Goal: Information Seeking & Learning: Learn about a topic

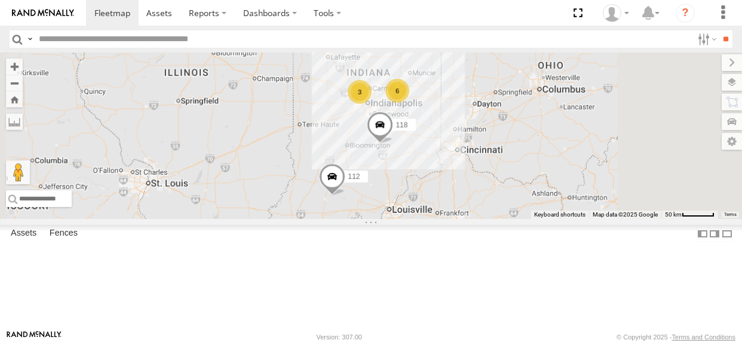
select select "**********"
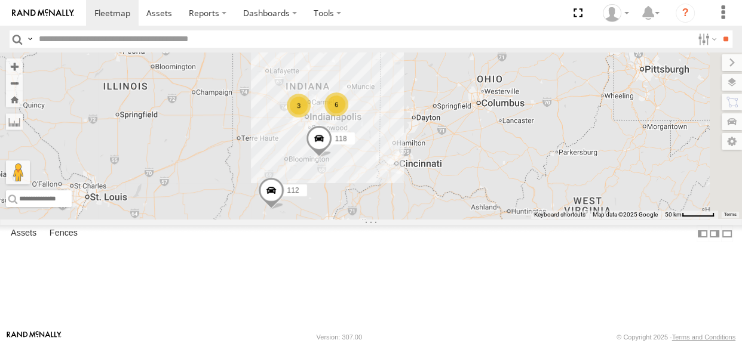
drag, startPoint x: 444, startPoint y: 191, endPoint x: 383, endPoint y: 204, distance: 62.5
click at [383, 204] on div "118 112 6 3" at bounding box center [371, 136] width 742 height 167
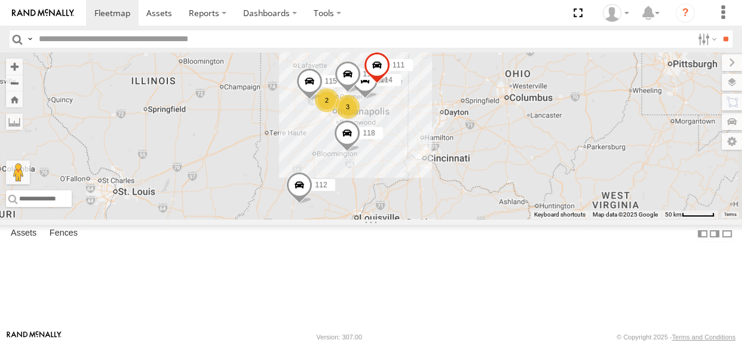
drag, startPoint x: 422, startPoint y: 165, endPoint x: 388, endPoint y: 174, distance: 35.1
click at [388, 174] on div "114 2 3 118 115 117 111 112" at bounding box center [371, 136] width 742 height 167
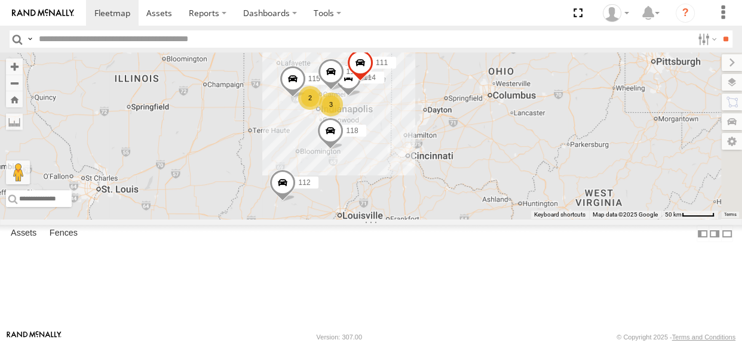
drag, startPoint x: 449, startPoint y: 177, endPoint x: 431, endPoint y: 175, distance: 18.1
click at [431, 175] on div "114 2 3 118 115 117 111 112" at bounding box center [371, 136] width 742 height 167
click at [306, 98] on span at bounding box center [293, 82] width 26 height 32
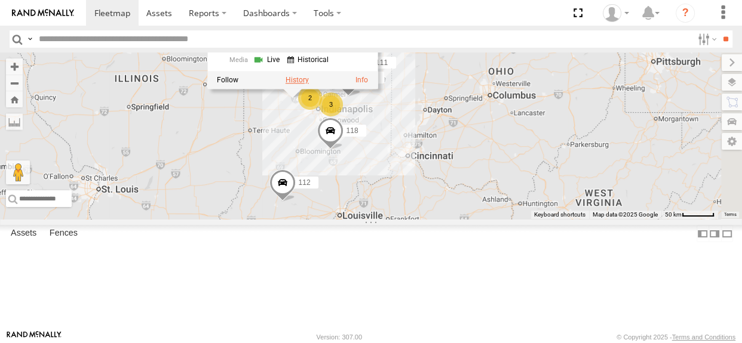
click at [309, 84] on label at bounding box center [296, 80] width 23 height 8
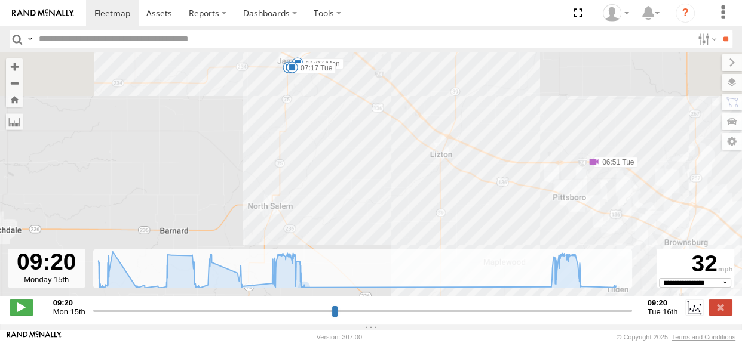
drag, startPoint x: 301, startPoint y: 116, endPoint x: 256, endPoint y: 197, distance: 92.2
click at [256, 197] on div "115 09:38 Mon 11:07 Mon 13:35 Mon 13:46 Mon 15:52 Mon 18:33 Mon 05:57 Tue 07:17…" at bounding box center [371, 181] width 742 height 256
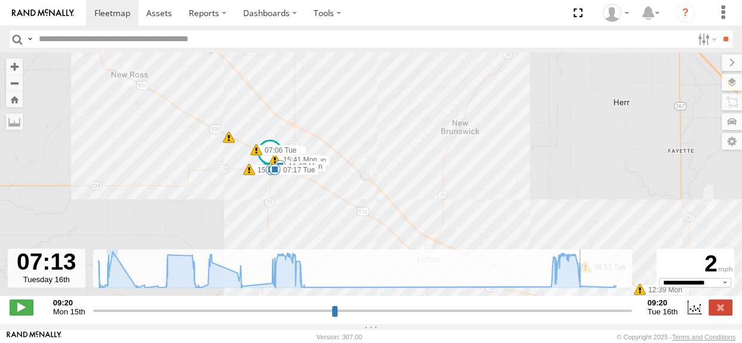
drag, startPoint x: 96, startPoint y: 318, endPoint x: 581, endPoint y: 321, distance: 484.4
click at [581, 317] on input "range" at bounding box center [362, 310] width 539 height 11
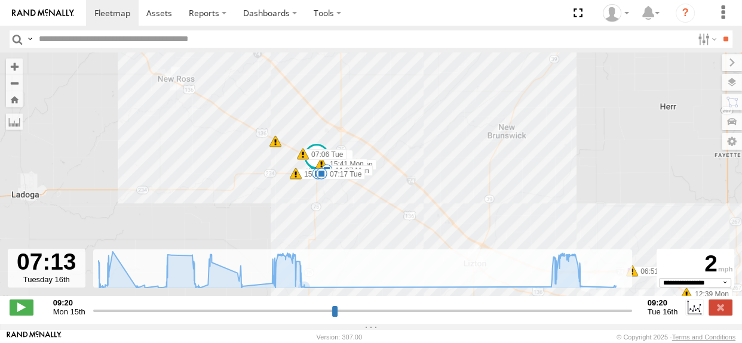
drag, startPoint x: 272, startPoint y: 205, endPoint x: 320, endPoint y: 209, distance: 48.6
click at [320, 209] on div "115 09:38 Mon 11:07 Mon 13:35 Mon 13:46 Mon 15:52 Mon 18:33 Mon 05:57 Tue 07:17…" at bounding box center [371, 181] width 742 height 256
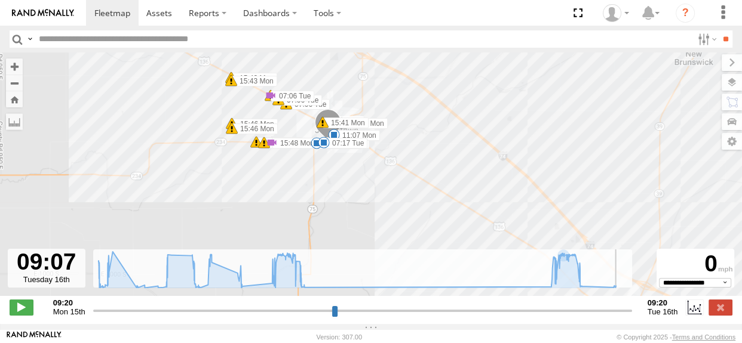
drag, startPoint x: 582, startPoint y: 318, endPoint x: 623, endPoint y: 319, distance: 40.6
click at [623, 317] on input "range" at bounding box center [362, 310] width 539 height 11
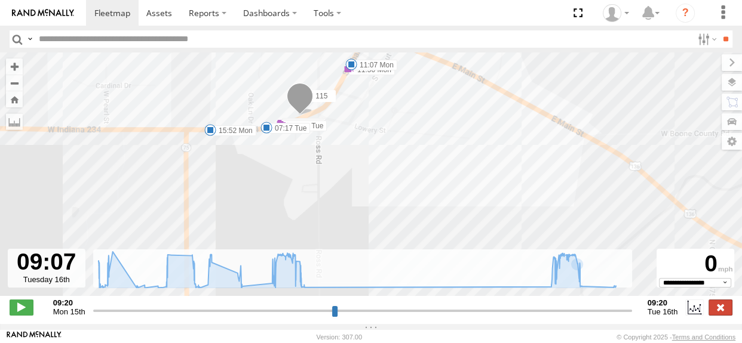
click at [723, 315] on label at bounding box center [720, 308] width 24 height 16
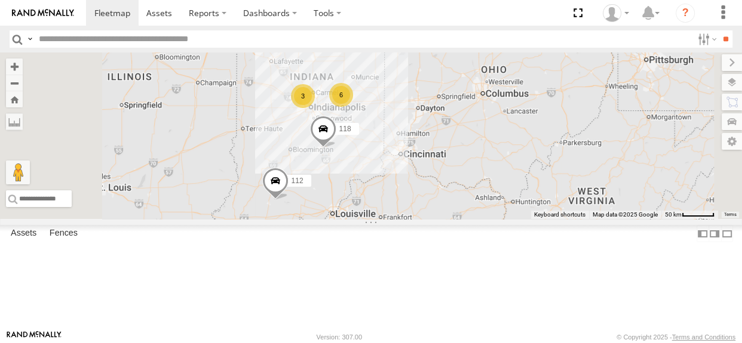
drag, startPoint x: 447, startPoint y: 187, endPoint x: 438, endPoint y: 185, distance: 9.3
click at [438, 185] on div "6 3 118 112" at bounding box center [371, 136] width 742 height 167
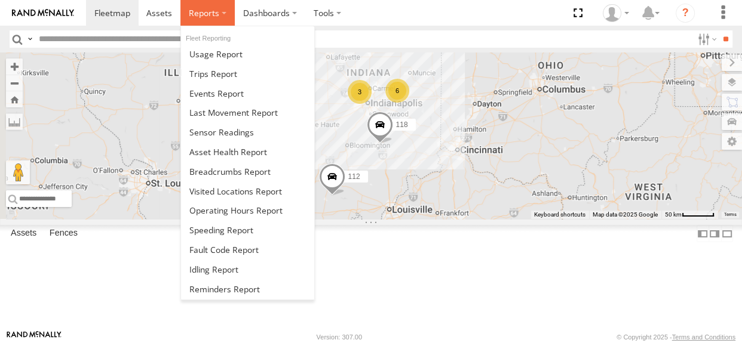
click at [214, 16] on span at bounding box center [204, 12] width 30 height 11
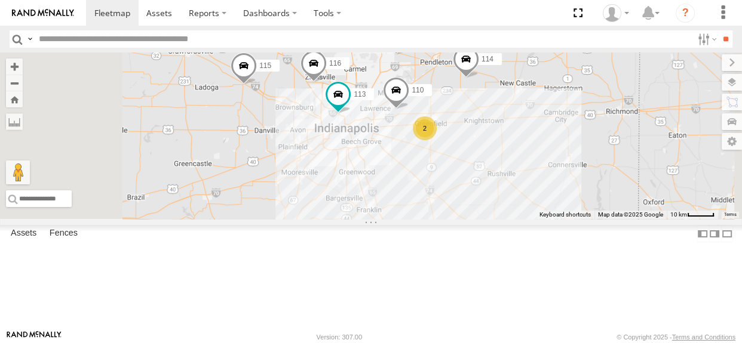
drag, startPoint x: 498, startPoint y: 185, endPoint x: 492, endPoint y: 192, distance: 9.0
click at [492, 192] on div "118 112 114 116 110 2 115 117 111 113" at bounding box center [371, 136] width 742 height 167
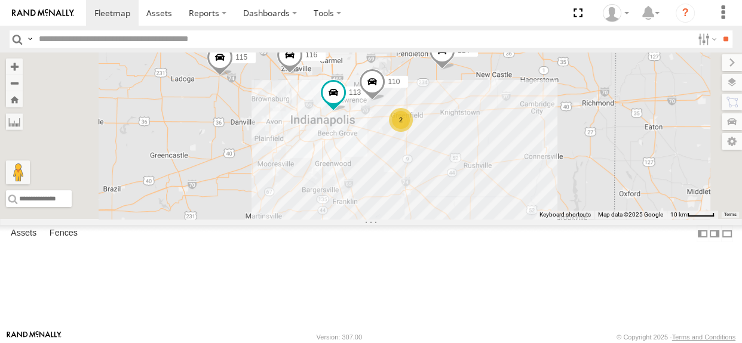
drag, startPoint x: 410, startPoint y: 155, endPoint x: 385, endPoint y: 147, distance: 25.9
click at [385, 147] on div "118 112 114 116 110 2 115 117 111 113" at bounding box center [371, 136] width 742 height 167
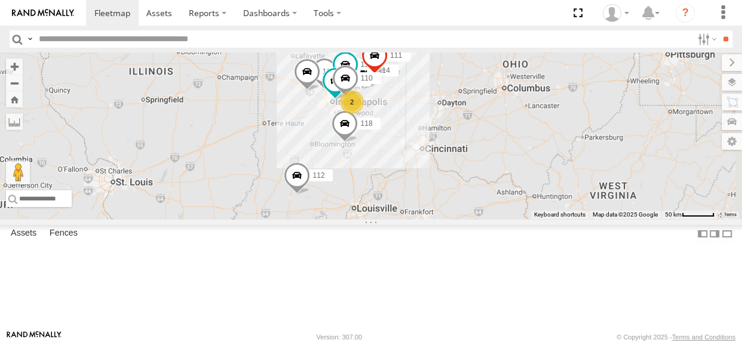
drag, startPoint x: 492, startPoint y: 185, endPoint x: 453, endPoint y: 184, distance: 38.2
click at [453, 184] on div "114 116 110 118 2 115 117 111 112 113" at bounding box center [371, 136] width 742 height 167
drag, startPoint x: 428, startPoint y: 159, endPoint x: 415, endPoint y: 161, distance: 13.9
click at [415, 161] on div "114 116 110 118 2 115 117 111 112 113" at bounding box center [371, 136] width 742 height 167
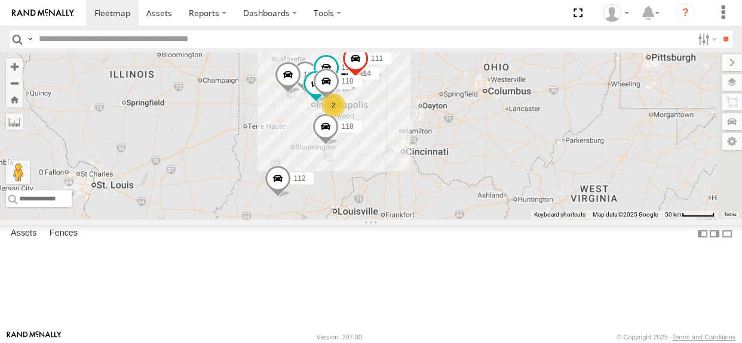
click at [291, 197] on span at bounding box center [278, 181] width 26 height 32
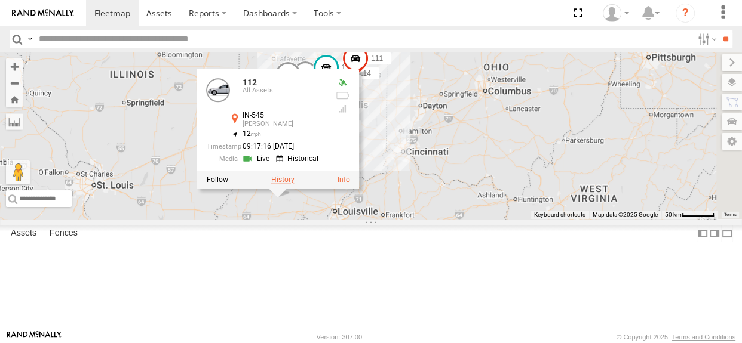
click at [294, 183] on label at bounding box center [282, 179] width 23 height 8
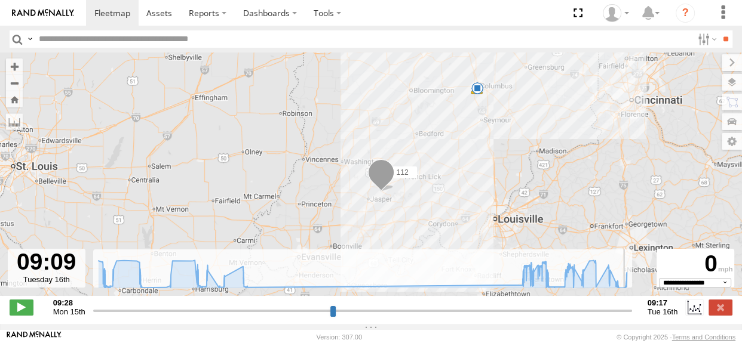
drag, startPoint x: 94, startPoint y: 317, endPoint x: 625, endPoint y: 321, distance: 530.4
type input "**********"
click at [625, 317] on input "range" at bounding box center [362, 310] width 539 height 11
click at [714, 314] on label at bounding box center [720, 308] width 24 height 16
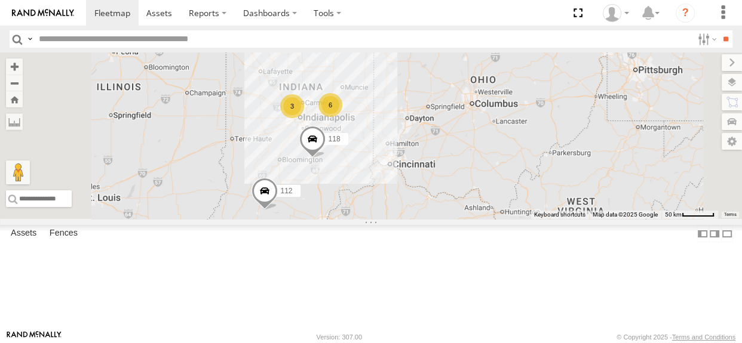
drag, startPoint x: 499, startPoint y: 211, endPoint x: 485, endPoint y: 224, distance: 19.4
click at [485, 219] on div "118 112 6 3" at bounding box center [371, 136] width 742 height 167
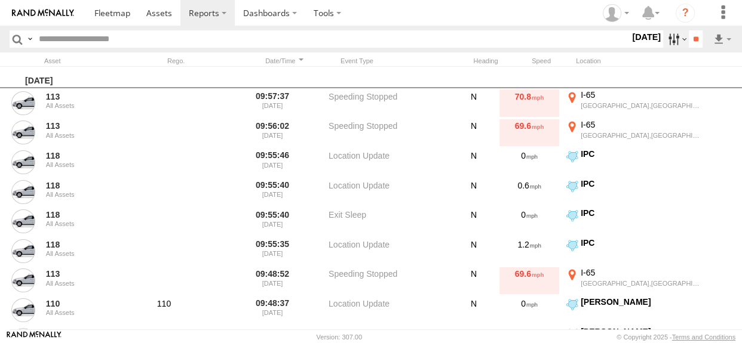
click at [672, 45] on label at bounding box center [676, 38] width 26 height 17
click at [0, 0] on span "Media" at bounding box center [0, 0] width 0 height 0
click at [692, 41] on input "**" at bounding box center [696, 38] width 14 height 17
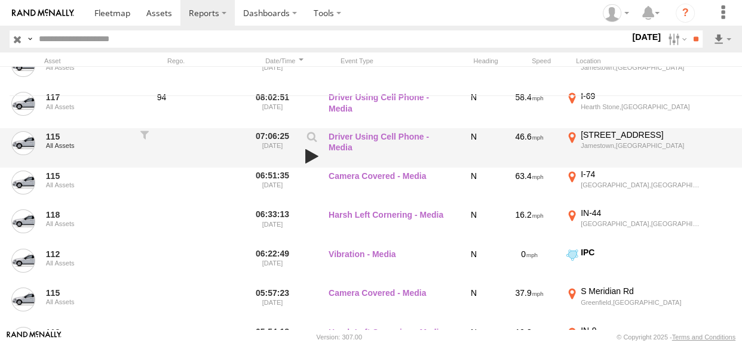
scroll to position [235, 0]
click at [311, 156] on link at bounding box center [312, 156] width 20 height 17
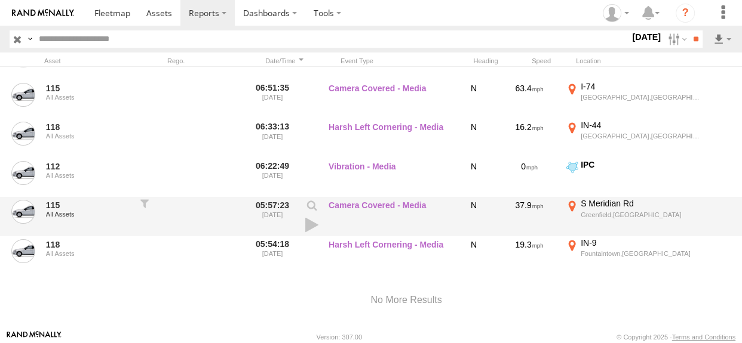
scroll to position [340, 0]
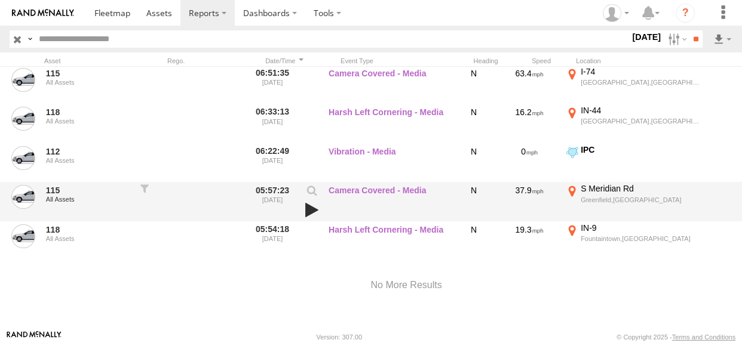
click at [306, 205] on link at bounding box center [312, 210] width 20 height 17
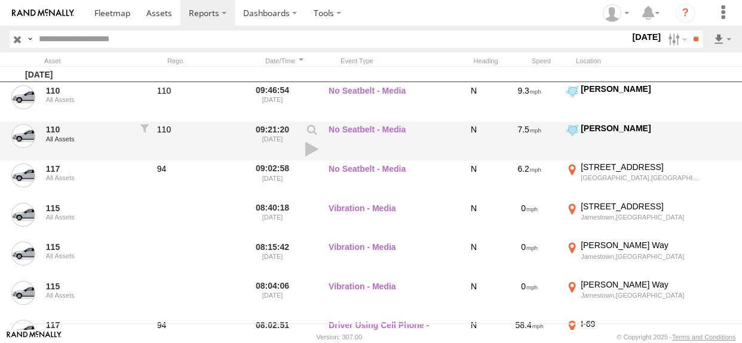
scroll to position [0, 0]
